Goal: Task Accomplishment & Management: Manage account settings

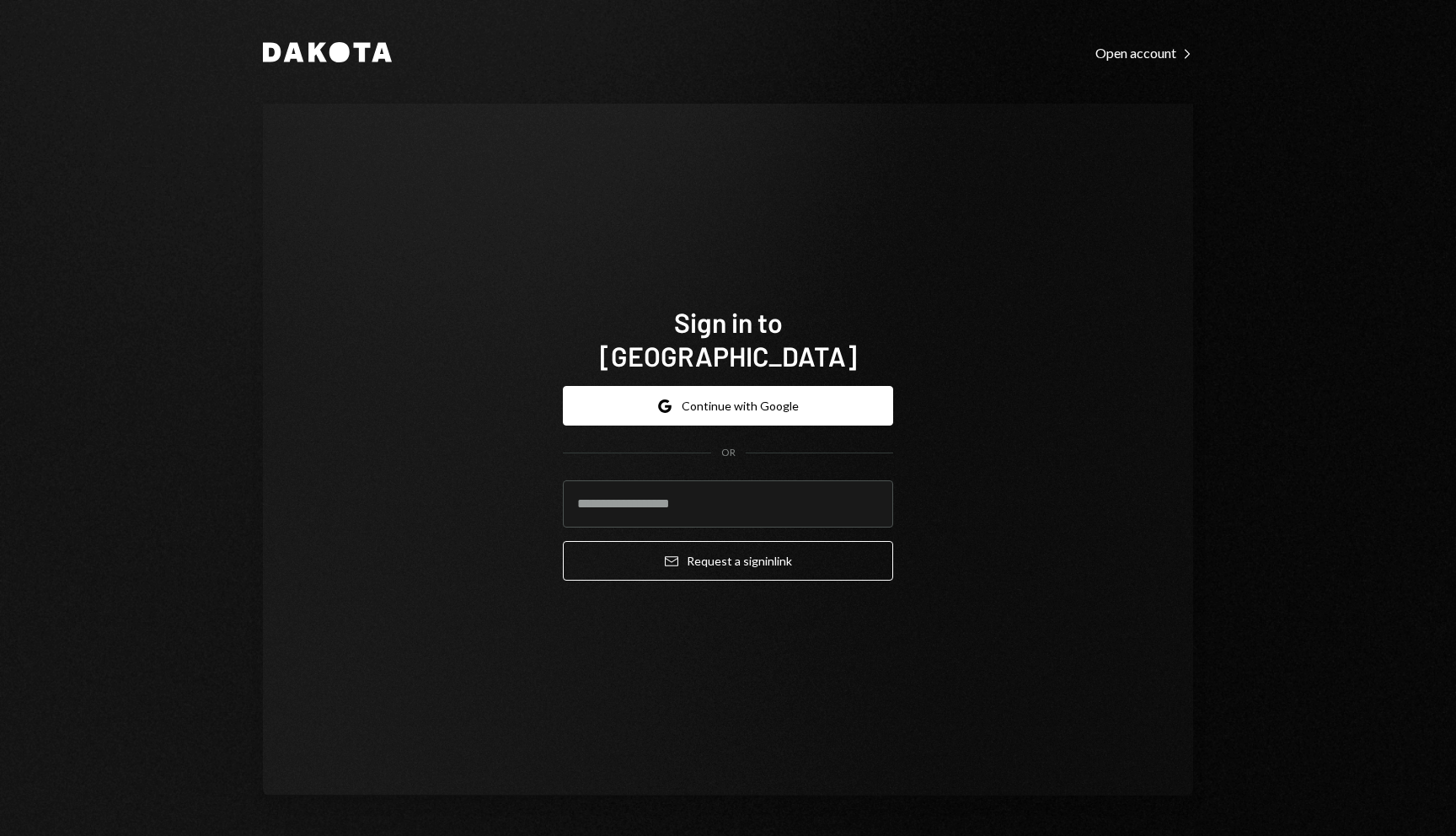
click at [725, 142] on div "Sign in to Dakota Google Continue with Google OR Email Request a sign in link" at bounding box center [728, 450] width 931 height 692
click at [735, 399] on button "Google Continue with Google" at bounding box center [728, 406] width 331 height 39
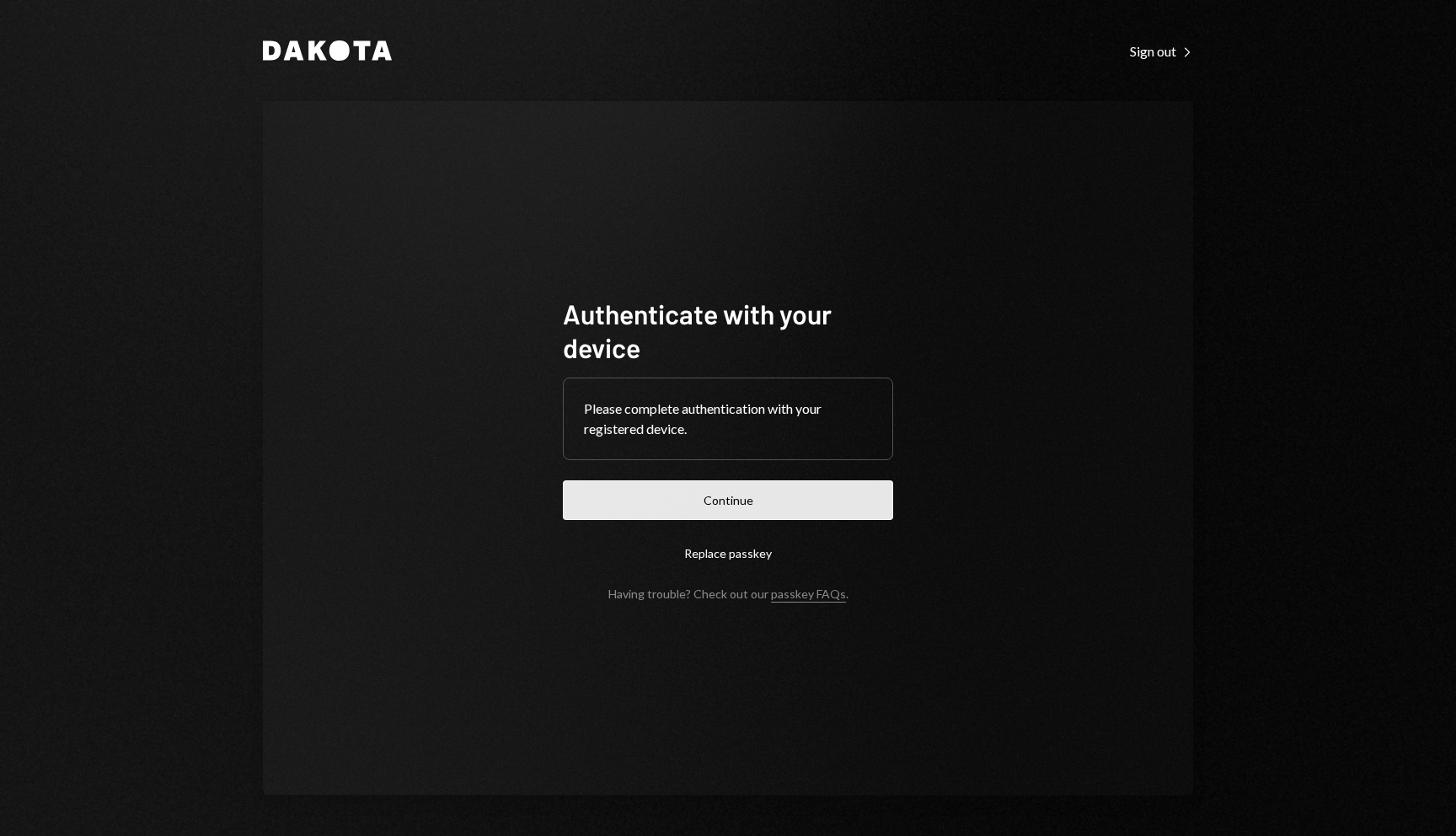
click at [833, 499] on button "Continue" at bounding box center [728, 499] width 331 height 39
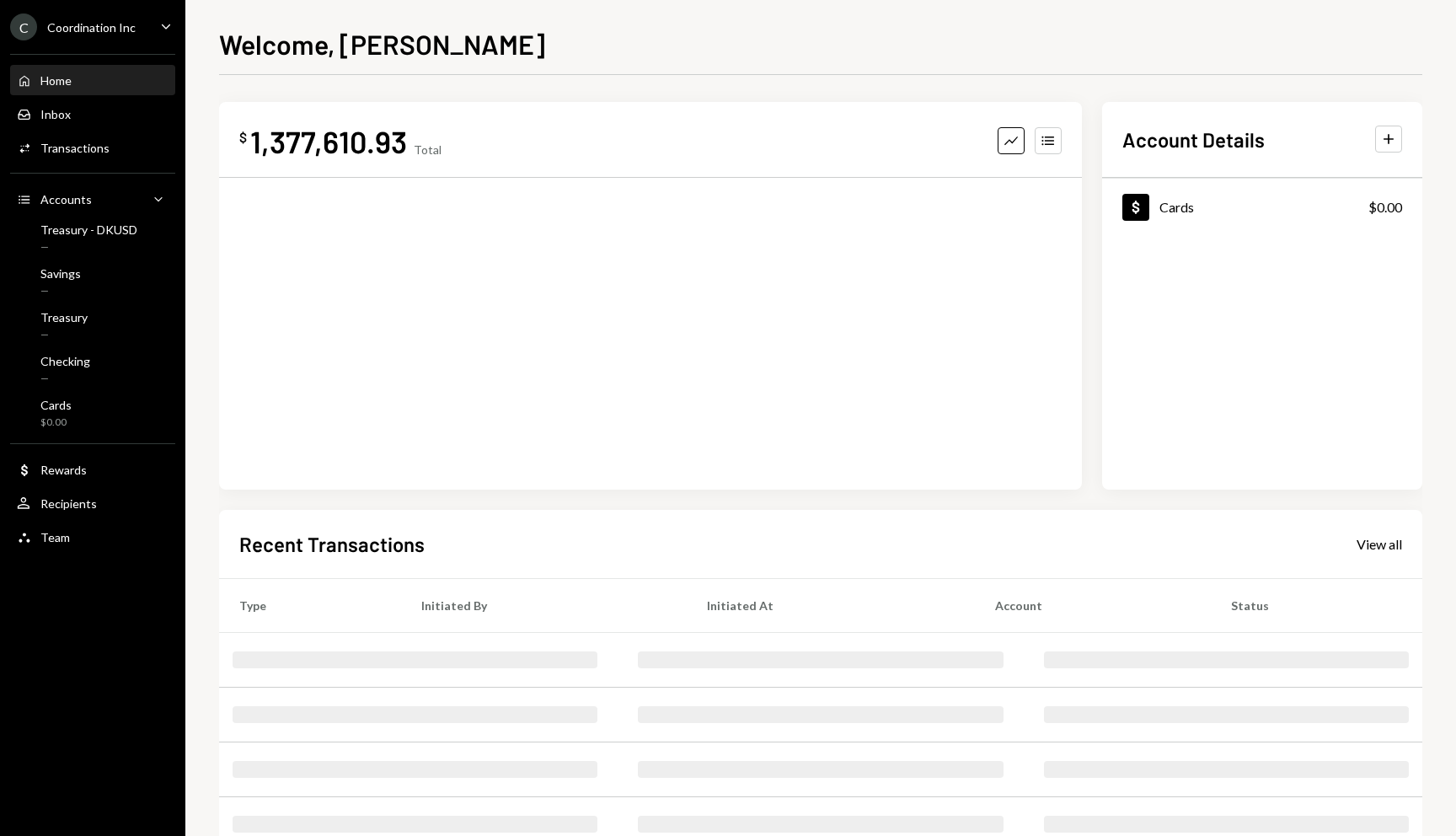
click at [712, 67] on div "Welcome, [PERSON_NAME] $ 1,377,610.93 Total Graph Accounts Account Details Plus…" at bounding box center [820, 430] width 1203 height 813
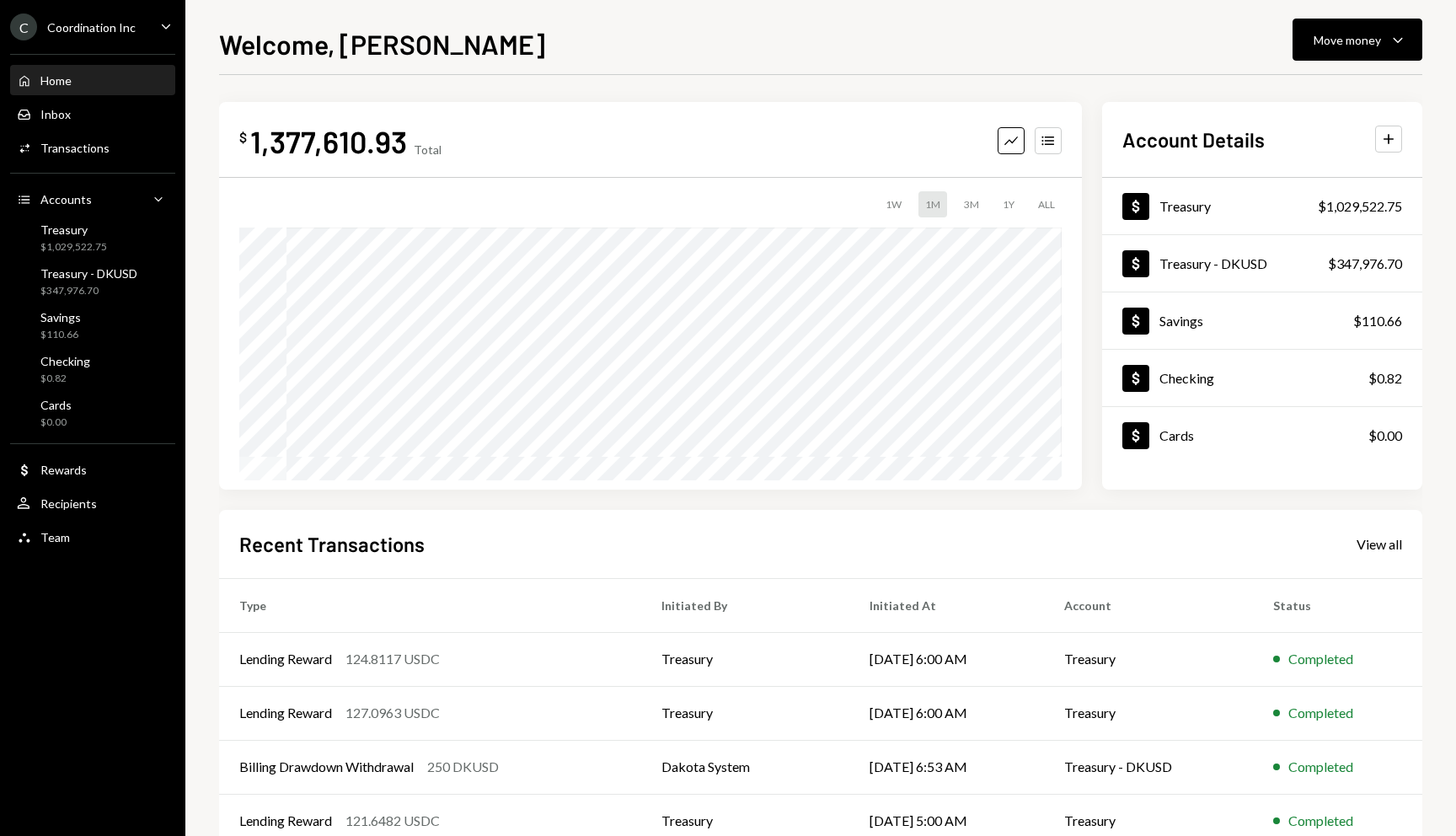
click at [637, 79] on div "$ 1,377,610.93 Total Graph Accounts 1W 1M 3M 1Y ALL Account Details Plus Dollar…" at bounding box center [820, 505] width 1203 height 861
click at [88, 270] on div "Treasury - DKUSD" at bounding box center [88, 273] width 97 height 14
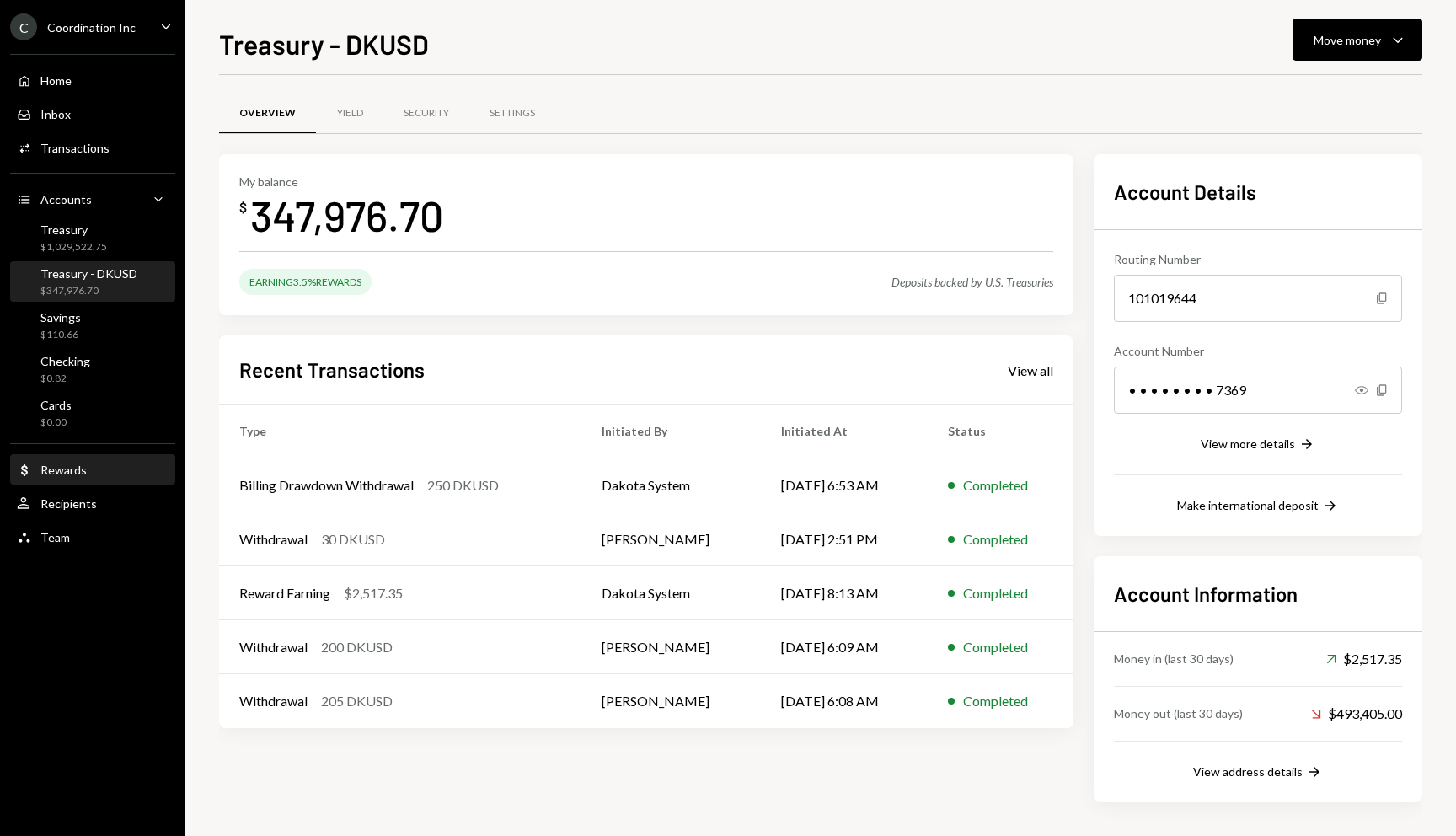
click at [91, 465] on div "Dollar Rewards" at bounding box center [93, 471] width 151 height 15
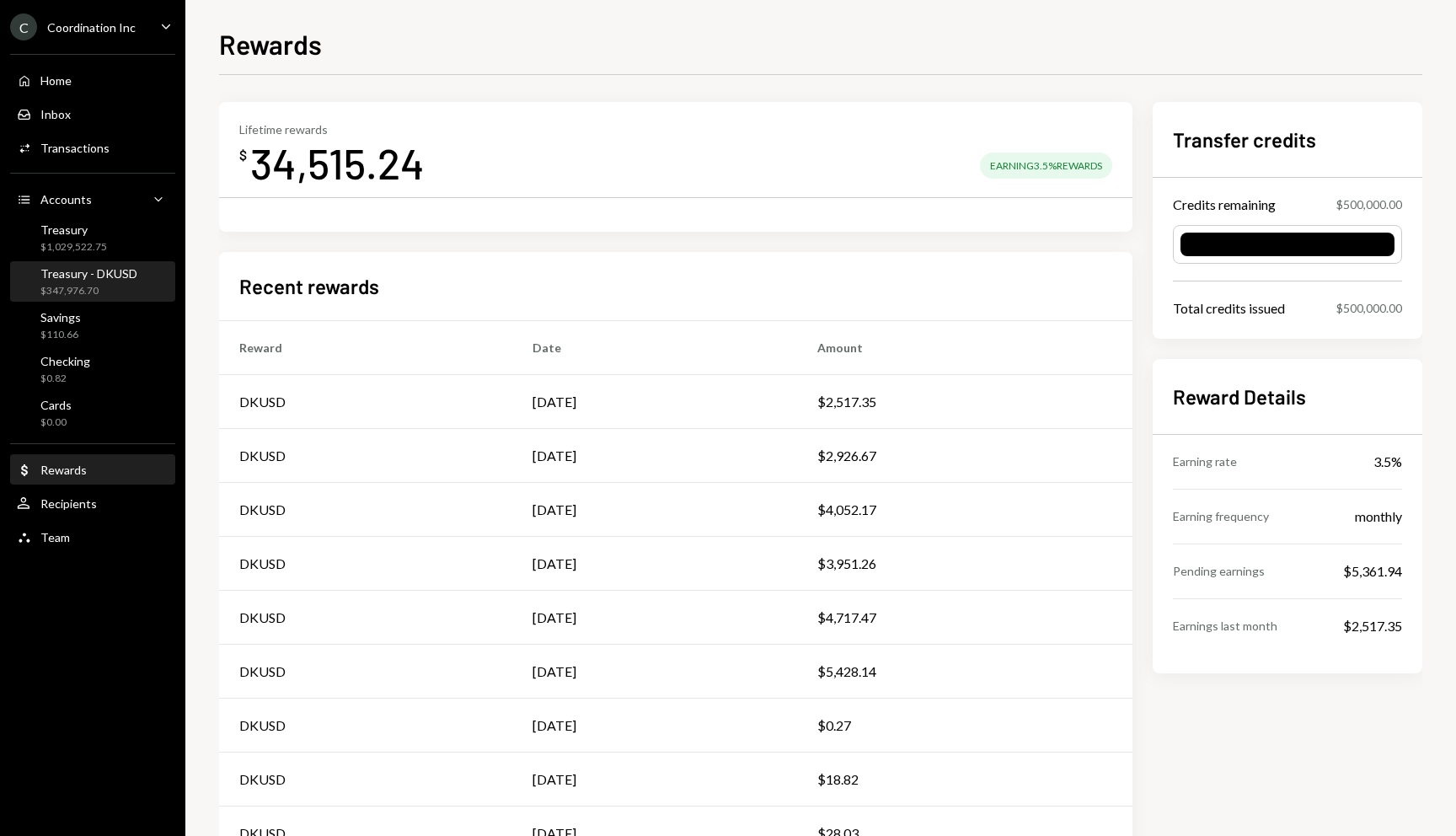
click at [56, 283] on div "Treasury - DKUSD $347,976.70" at bounding box center [88, 282] width 97 height 32
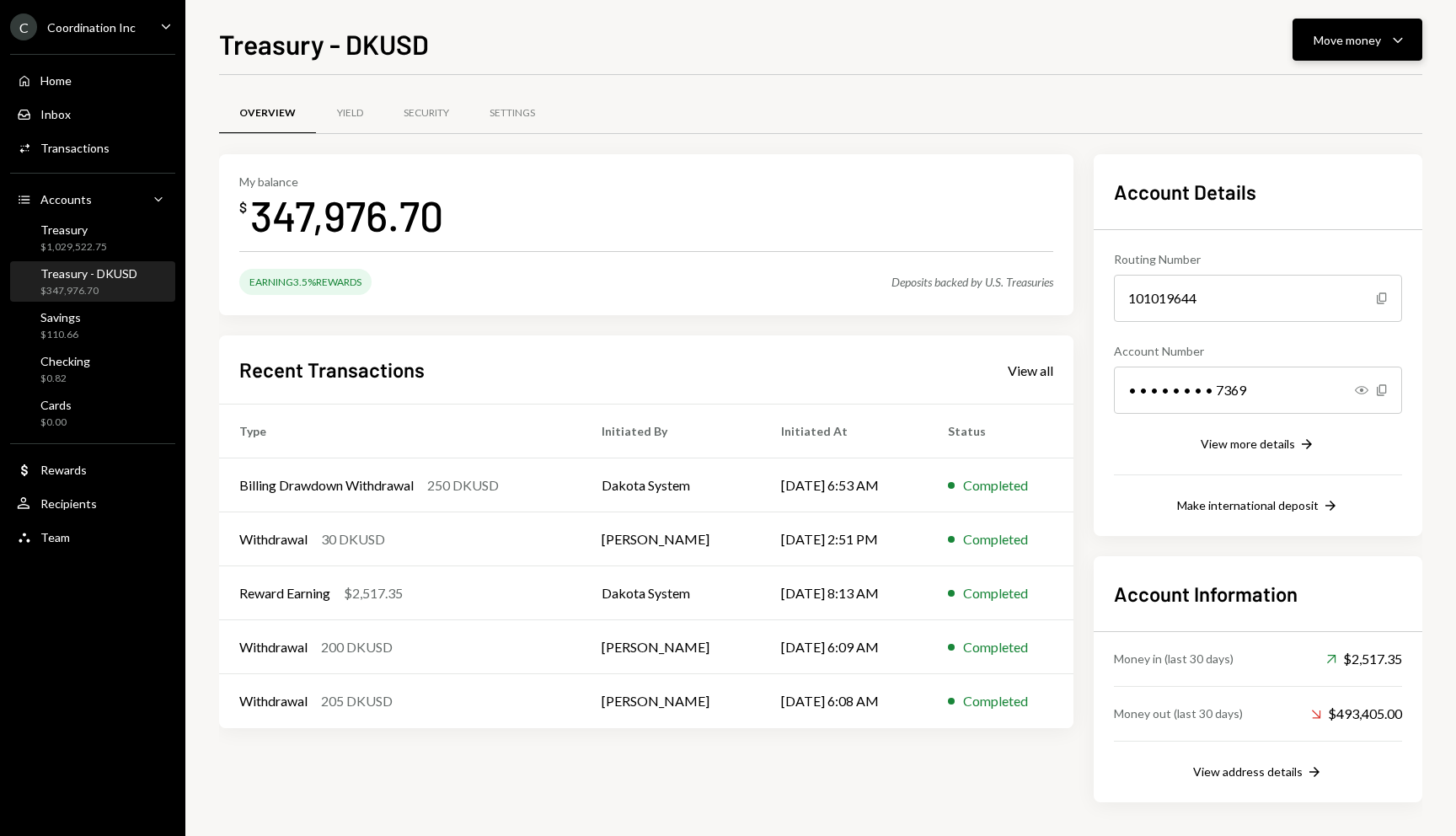
click at [1368, 36] on div "Move money" at bounding box center [1348, 40] width 67 height 17
click at [1341, 95] on div "Send" at bounding box center [1344, 90] width 123 height 17
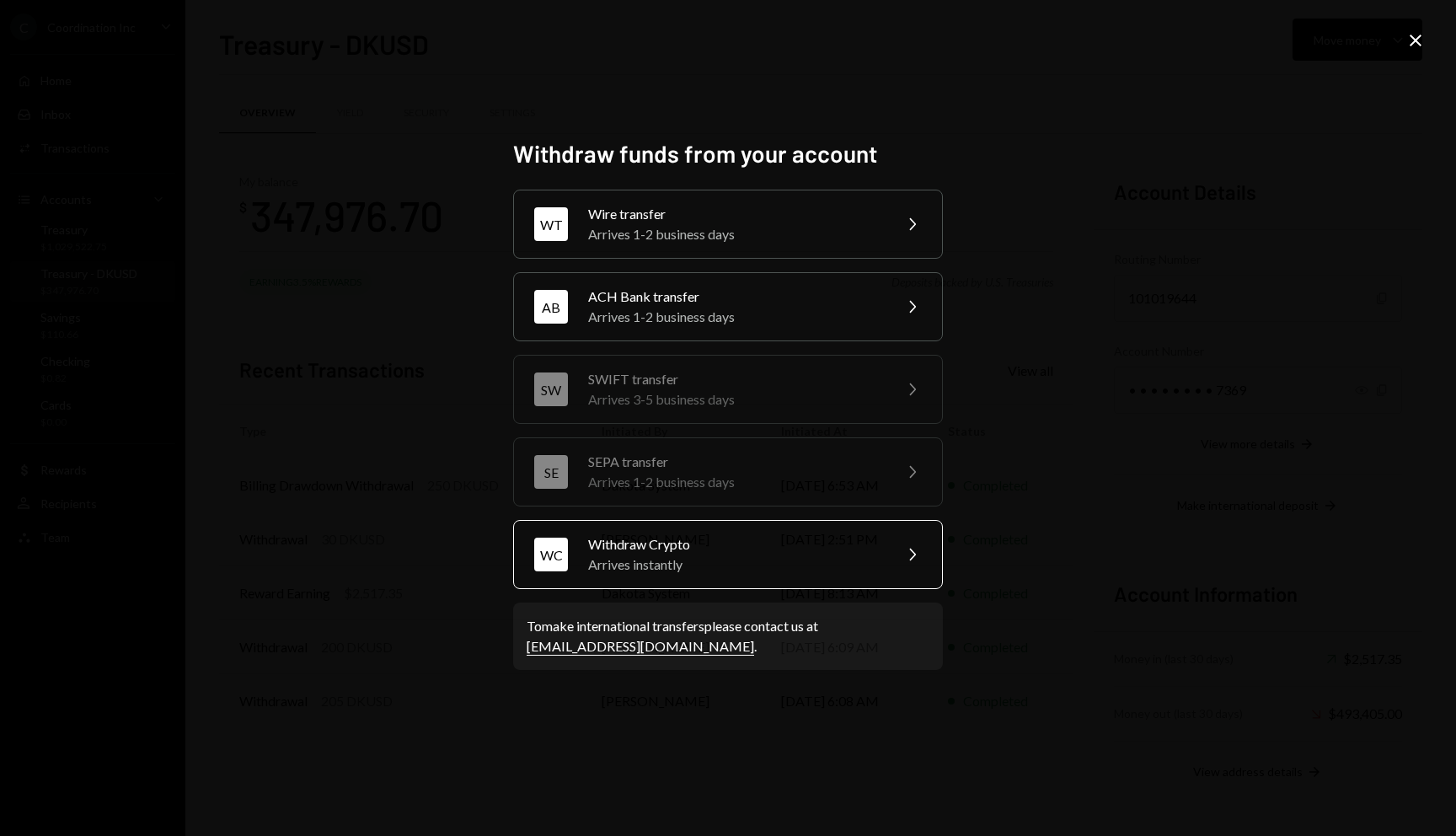
click at [710, 553] on div "Withdraw Crypto" at bounding box center [735, 544] width 293 height 20
